Goal: Task Accomplishment & Management: Use online tool/utility

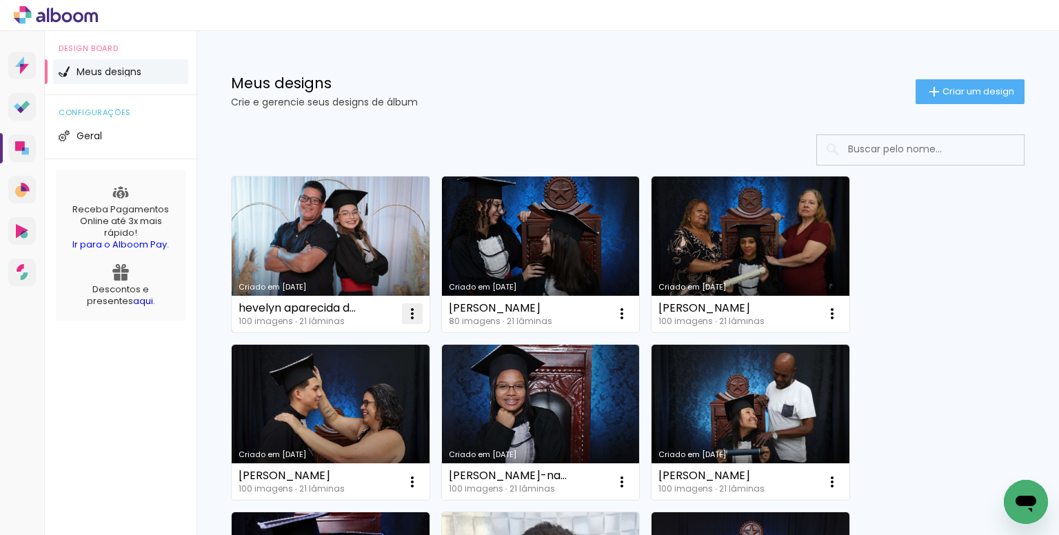
click at [417, 309] on iron-icon at bounding box center [412, 314] width 17 height 17
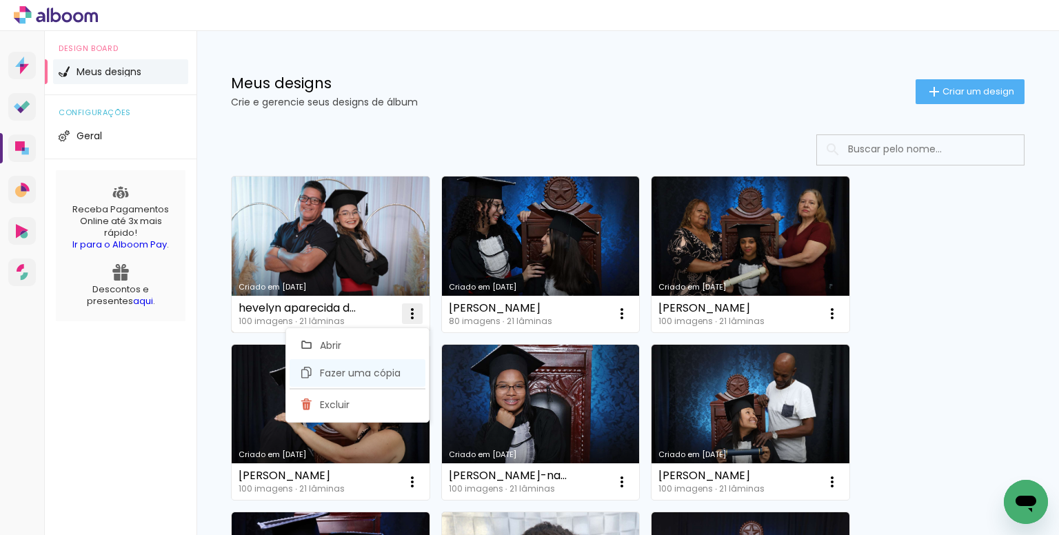
click at [350, 368] on span "Fazer uma cópia" at bounding box center [360, 373] width 81 height 10
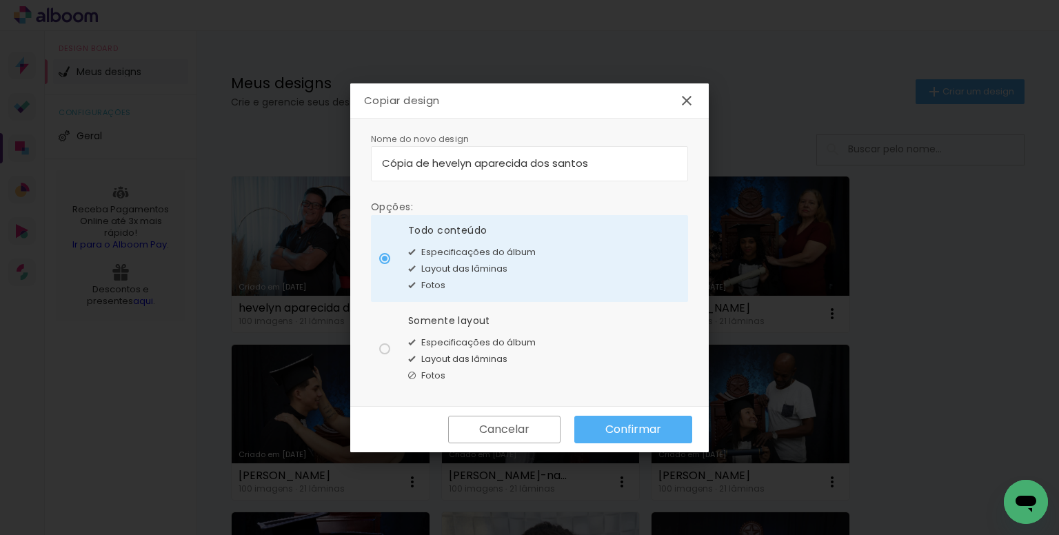
drag, startPoint x: 486, startPoint y: 163, endPoint x: 472, endPoint y: 172, distance: 16.1
click at [332, 175] on body "link( href="../../bower_components/polymer/polymer.html" rel="import" ) picture…" at bounding box center [529, 267] width 1059 height 535
drag, startPoint x: 604, startPoint y: 155, endPoint x: 310, endPoint y: 151, distance: 293.9
click at [278, 158] on body "link( href="../../bower_components/polymer/polymer.html" rel="import" ) picture…" at bounding box center [529, 267] width 1059 height 535
click at [615, 166] on input "Cópia de hevelyn aparecida dos santos" at bounding box center [529, 163] width 295 height 16
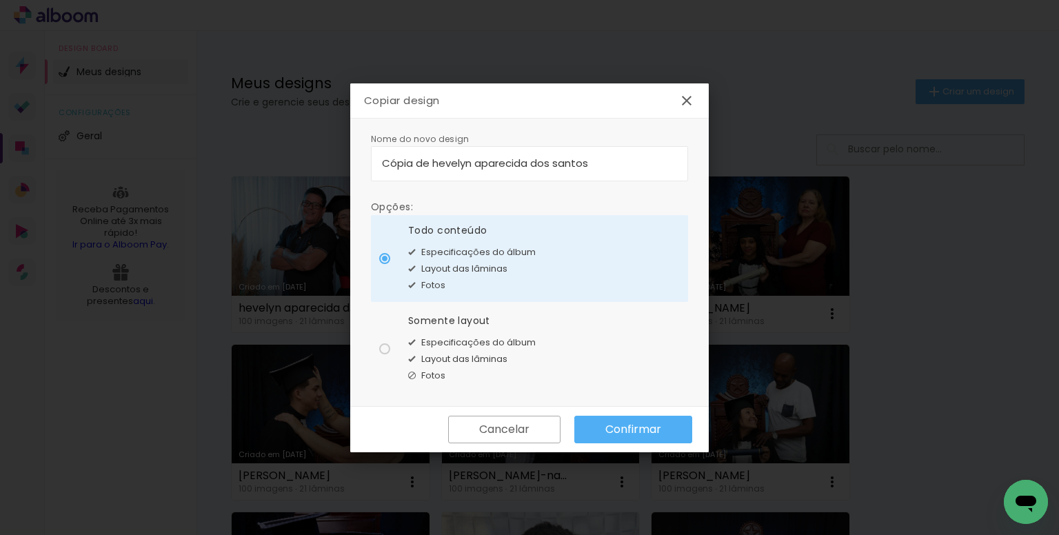
drag, startPoint x: 585, startPoint y: 166, endPoint x: 243, endPoint y: 150, distance: 342.5
click at [276, 159] on body "link( href="../../bower_components/polymer/polymer.html" rel="import" ) picture…" at bounding box center [529, 267] width 1059 height 535
type input "[PERSON_NAME]"
type paper-input "[PERSON_NAME]"
type input "[PERSON_NAME]"
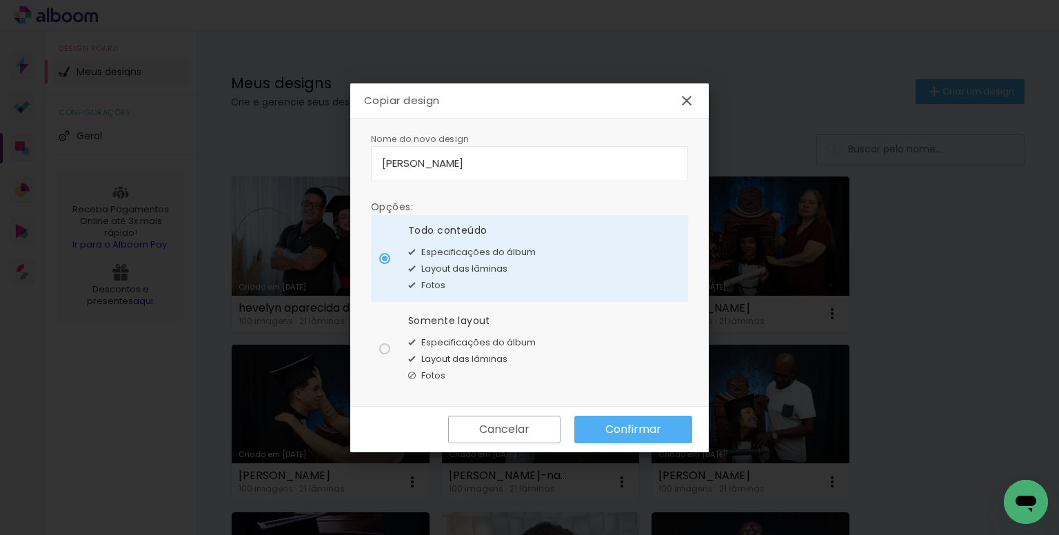
type paper-input "[PERSON_NAME]"
type input "[PERSON_NAME]"
type paper-input "[PERSON_NAME]"
type input "[PERSON_NAME]"
type paper-input "[PERSON_NAME]"
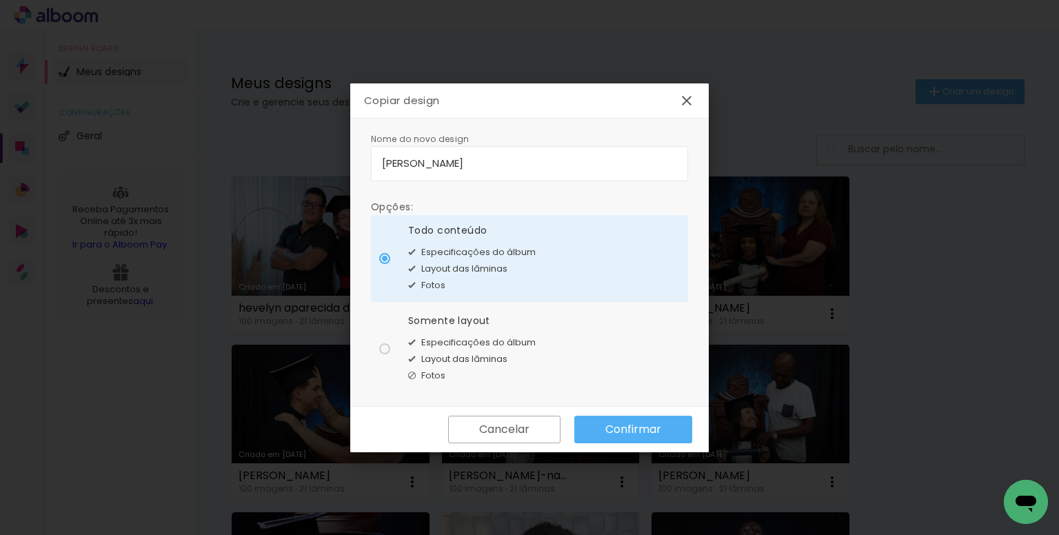
click at [477, 332] on div "Somente layout Especificações do álbum Layout das lâminas Fotos" at bounding box center [472, 349] width 128 height 70
type paper-radio-button "on"
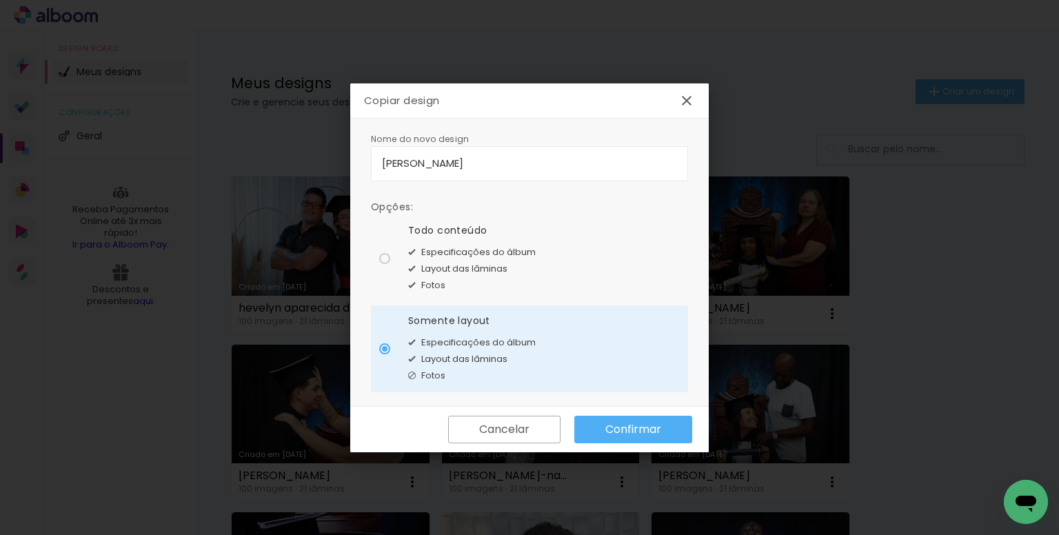
click at [0, 0] on slot "Confirmar" at bounding box center [0, 0] width 0 height 0
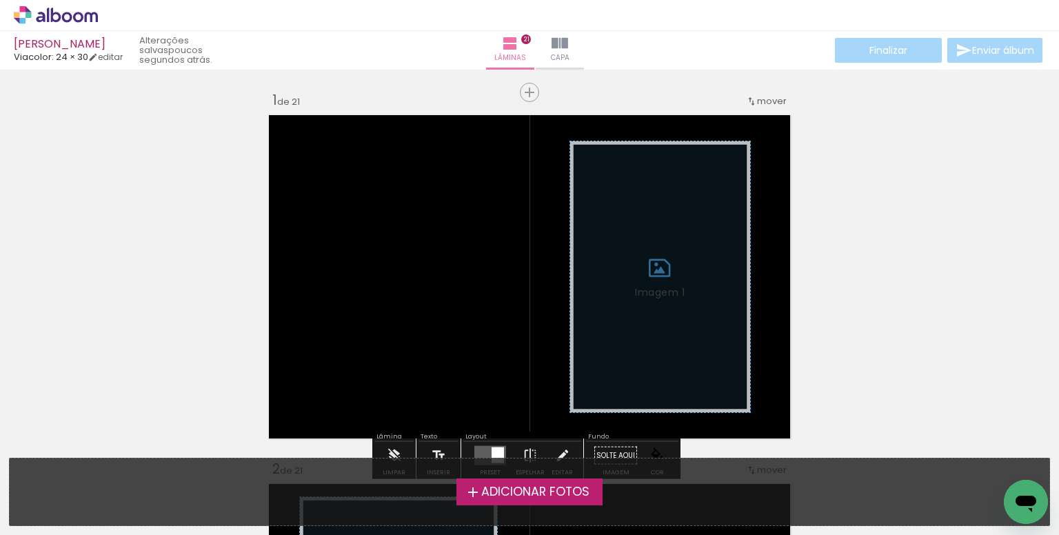
click at [510, 496] on span "Adicionar Fotos" at bounding box center [535, 492] width 108 height 12
click at [0, 0] on input "file" at bounding box center [0, 0] width 0 height 0
click at [499, 486] on span "Adicionar Fotos" at bounding box center [535, 492] width 108 height 12
click at [0, 0] on input "file" at bounding box center [0, 0] width 0 height 0
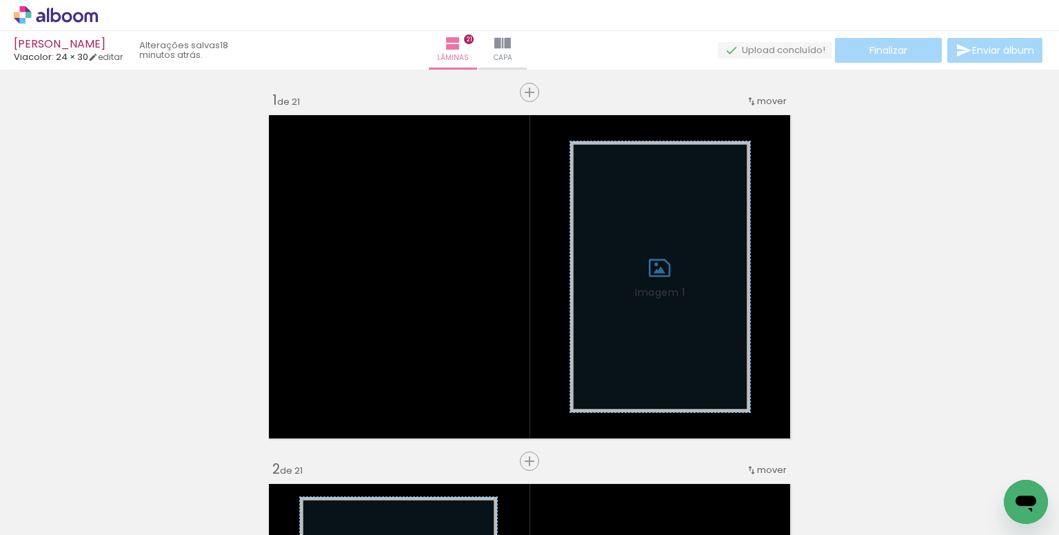
scroll to position [17, 0]
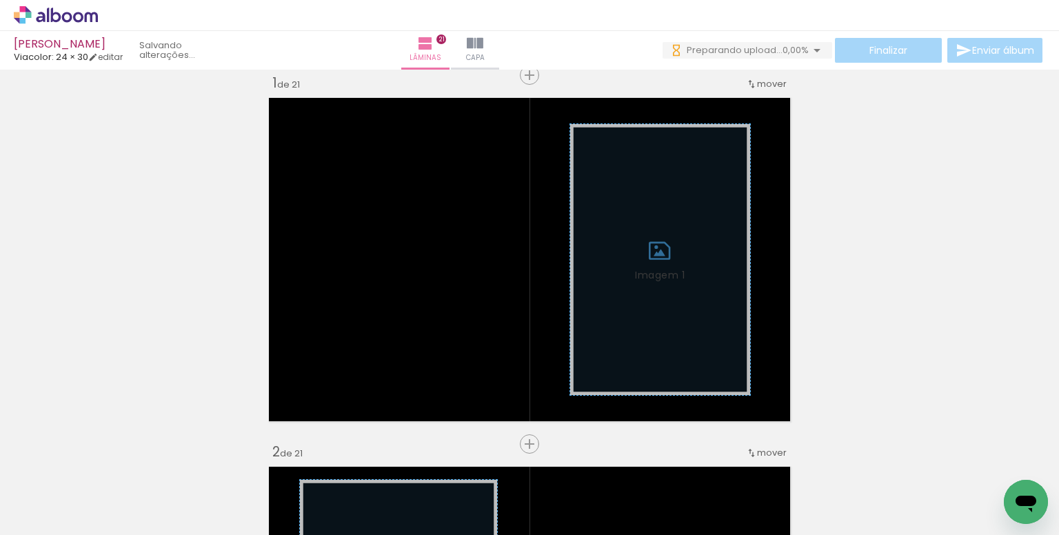
click at [25, 517] on iron-icon at bounding box center [20, 516] width 17 height 17
click at [0, 0] on input "file" at bounding box center [0, 0] width 0 height 0
click at [59, 522] on span "Adicionar Fotos" at bounding box center [48, 516] width 41 height 15
click at [0, 0] on input "file" at bounding box center [0, 0] width 0 height 0
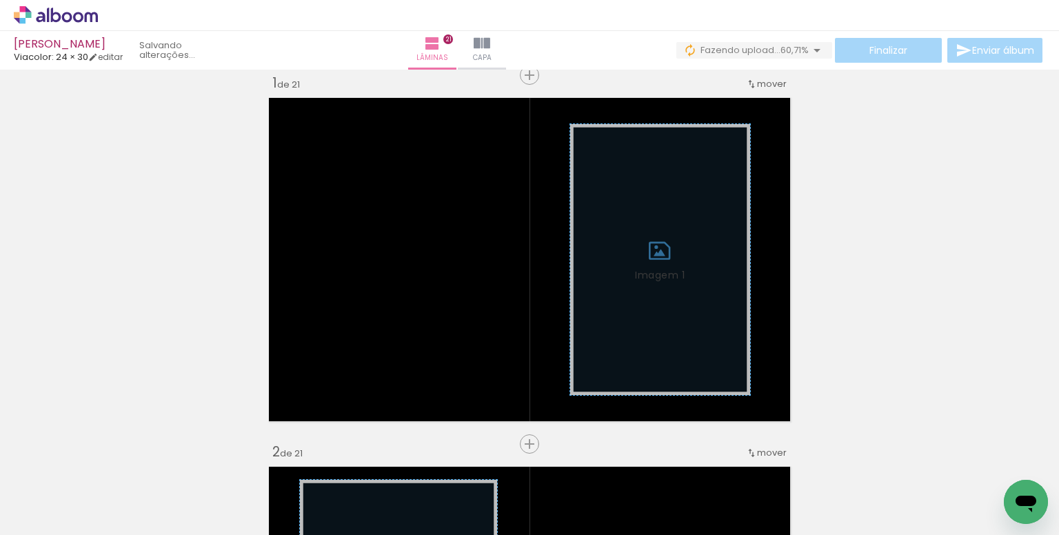
scroll to position [0, 9872]
click at [825, 458] on iron-icon at bounding box center [820, 461] width 14 height 14
click at [897, 462] on iron-icon at bounding box center [896, 461] width 14 height 14
click at [977, 456] on iron-icon at bounding box center [973, 461] width 14 height 14
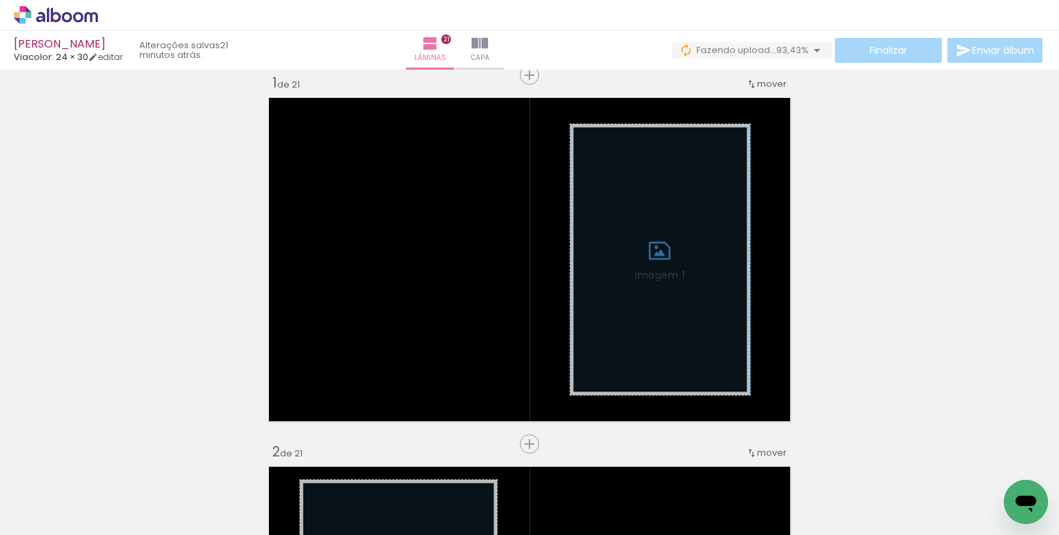
scroll to position [0, 6875]
click at [733, 462] on iron-icon at bounding box center [726, 461] width 14 height 14
click at [621, 459] on iron-icon at bounding box center [617, 461] width 14 height 14
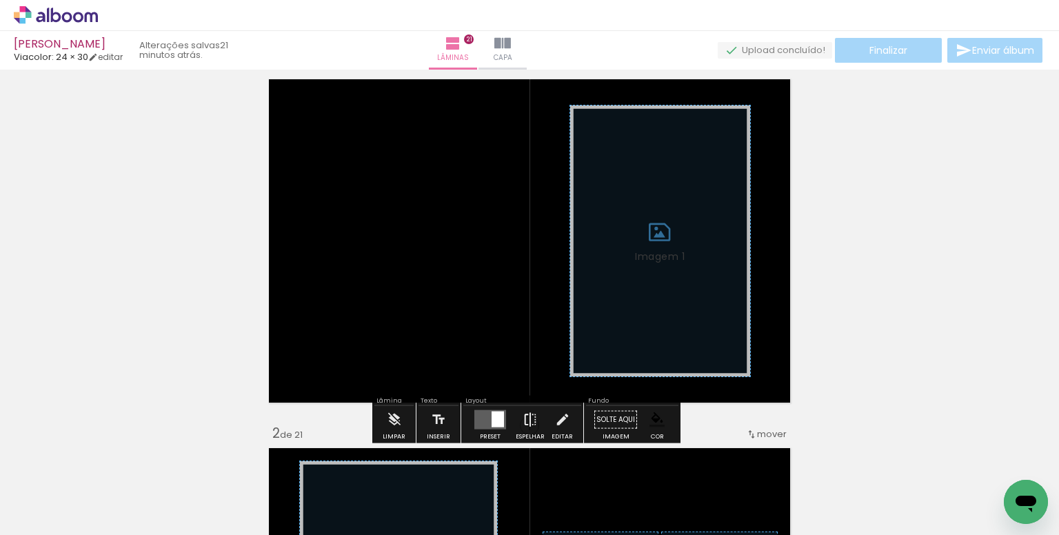
scroll to position [86, 0]
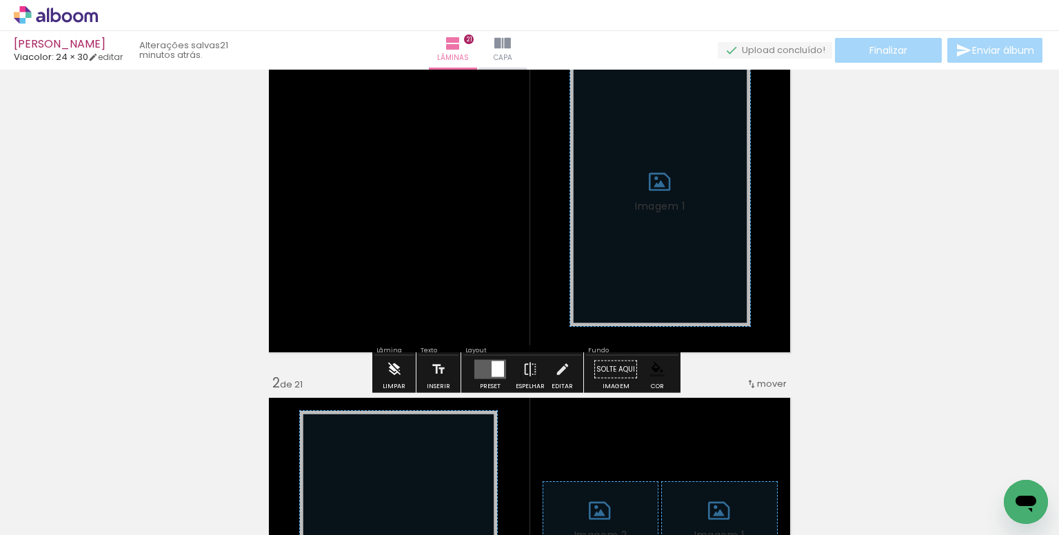
click at [388, 372] on iron-icon at bounding box center [394, 370] width 15 height 28
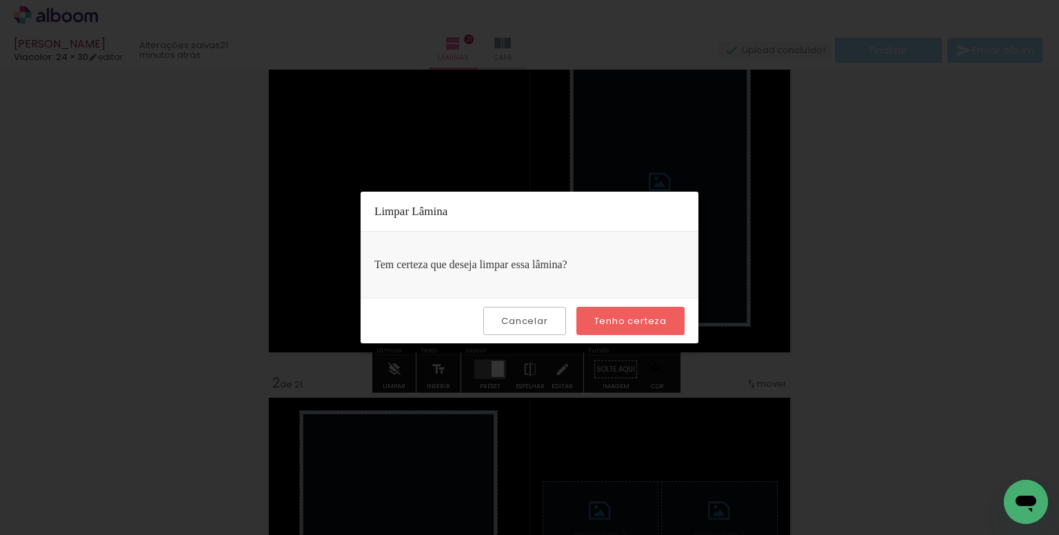
click at [0, 0] on slot "Tenho certeza" at bounding box center [0, 0] width 0 height 0
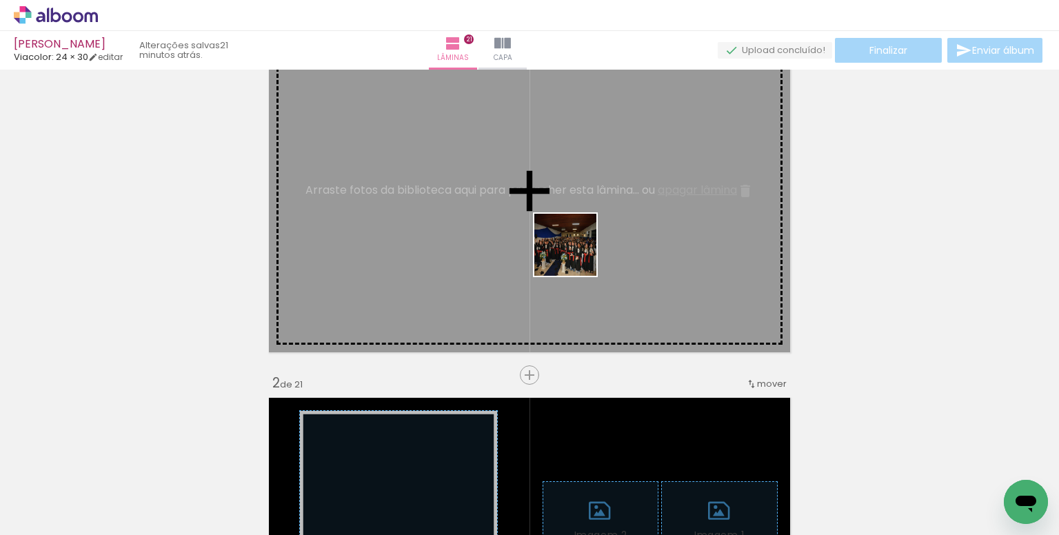
drag, startPoint x: 646, startPoint y: 478, endPoint x: 576, endPoint y: 255, distance: 233.6
click at [576, 255] on quentale-workspace at bounding box center [529, 267] width 1059 height 535
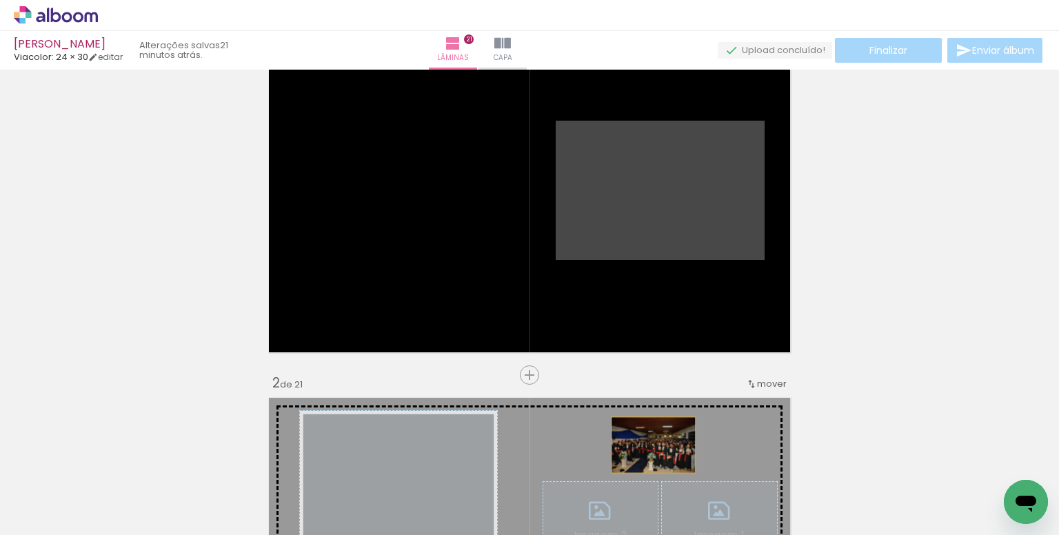
drag, startPoint x: 647, startPoint y: 208, endPoint x: 640, endPoint y: 457, distance: 249.1
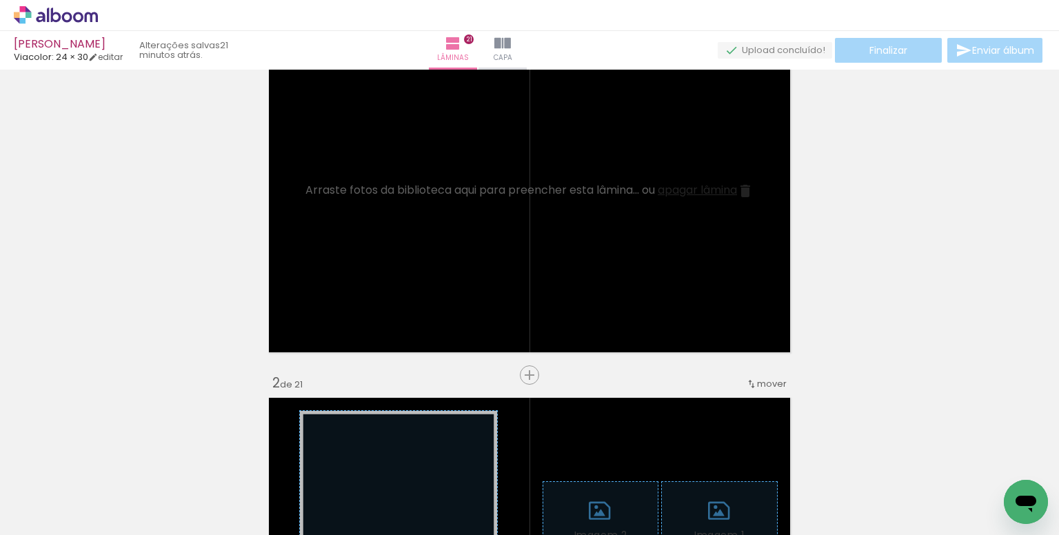
click at [621, 457] on iron-icon at bounding box center [617, 461] width 14 height 14
click at [721, 470] on div at bounding box center [724, 489] width 68 height 46
click at [662, 461] on iron-icon at bounding box center [655, 461] width 14 height 14
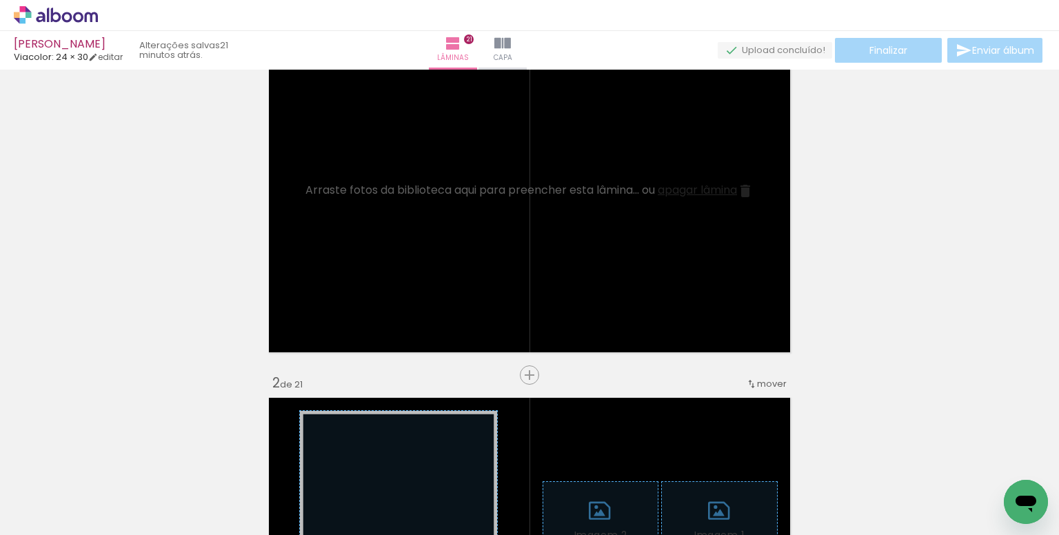
click at [668, 459] on iron-icon at bounding box center [666, 461] width 14 height 14
